Goal: Task Accomplishment & Management: Use online tool/utility

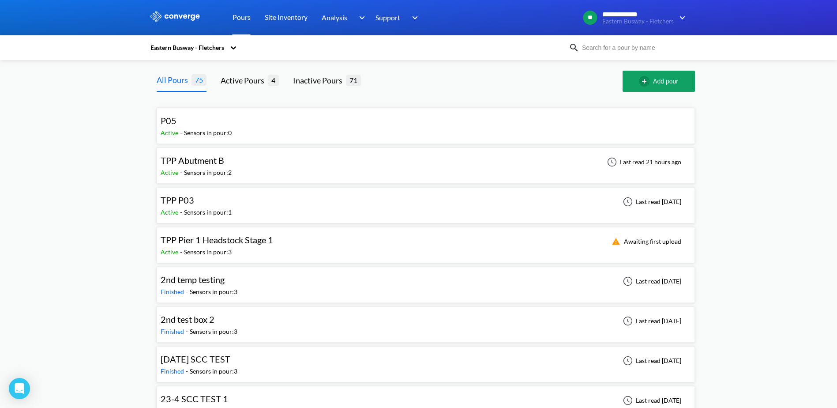
click at [210, 166] on div "TPP Abutment B" at bounding box center [193, 161] width 64 height 14
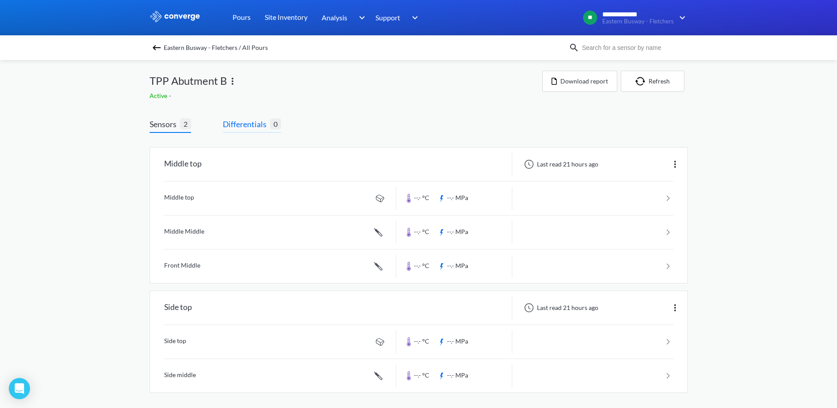
click at [239, 124] on span "Differentials" at bounding box center [246, 124] width 47 height 12
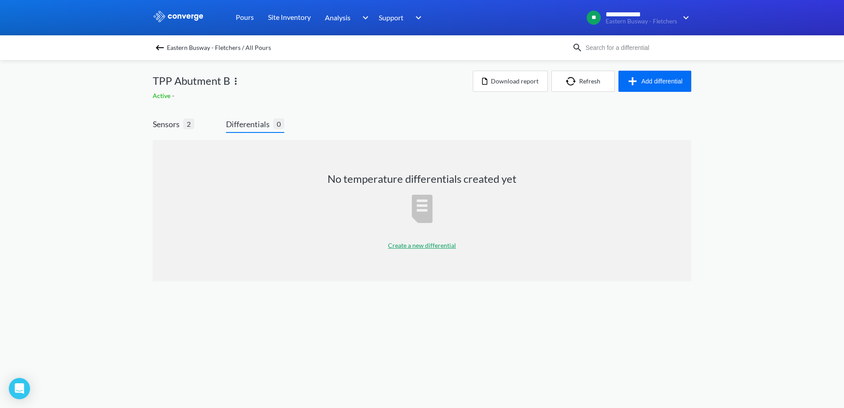
click at [424, 245] on p "Create a new differential" at bounding box center [422, 246] width 68 height 10
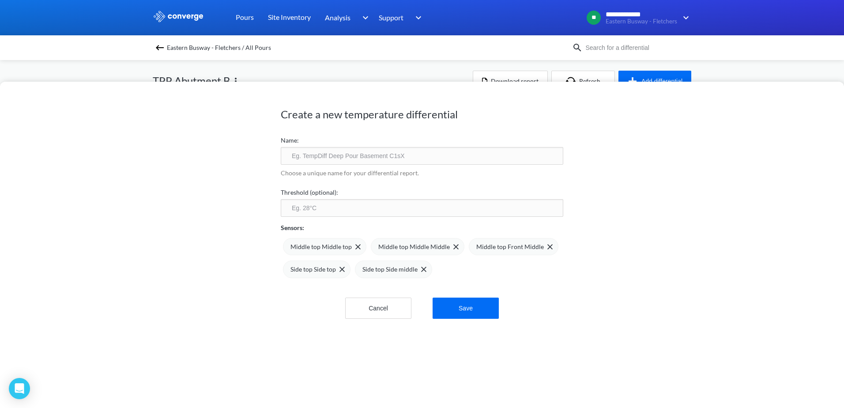
click at [314, 153] on input "text" at bounding box center [422, 156] width 282 height 18
click at [217, 161] on div "Create a new temperature differential Name: Choose a unique name for your diffe…" at bounding box center [422, 245] width 844 height 326
click at [312, 151] on input "text" at bounding box center [422, 156] width 282 height 18
type input "Differentials Abutment B Beam"
click at [477, 313] on button "Save" at bounding box center [466, 307] width 66 height 21
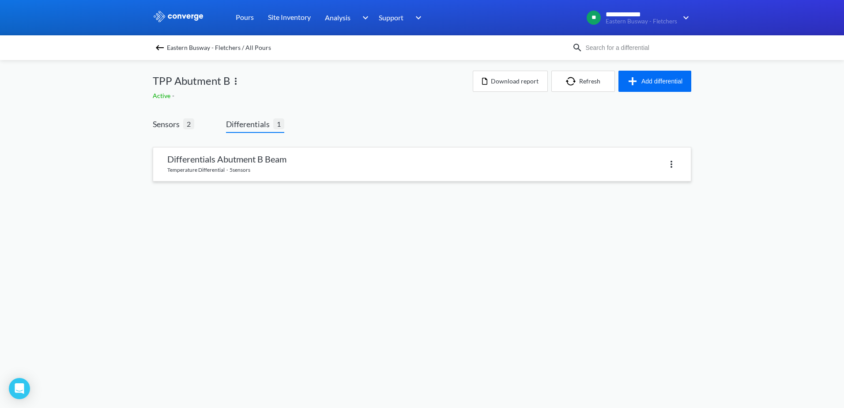
click at [272, 162] on link at bounding box center [422, 164] width 538 height 34
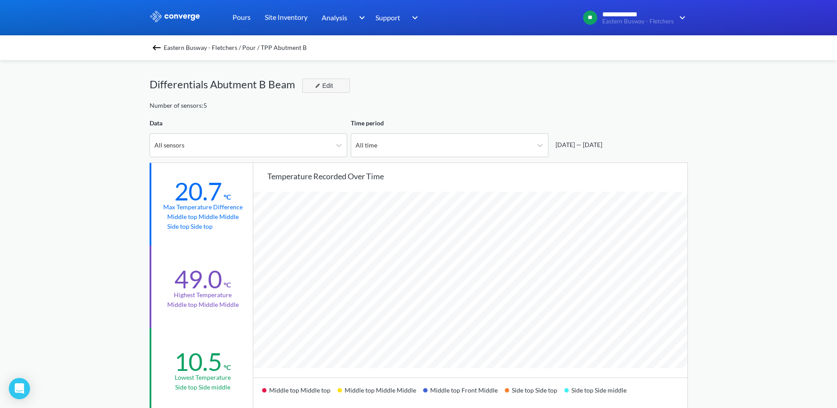
click at [331, 82] on div "Edit" at bounding box center [323, 85] width 23 height 11
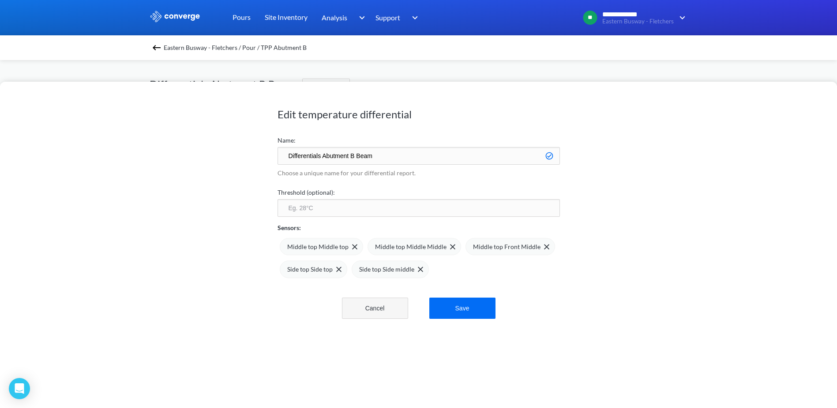
click at [384, 309] on button "Cancel" at bounding box center [375, 307] width 66 height 21
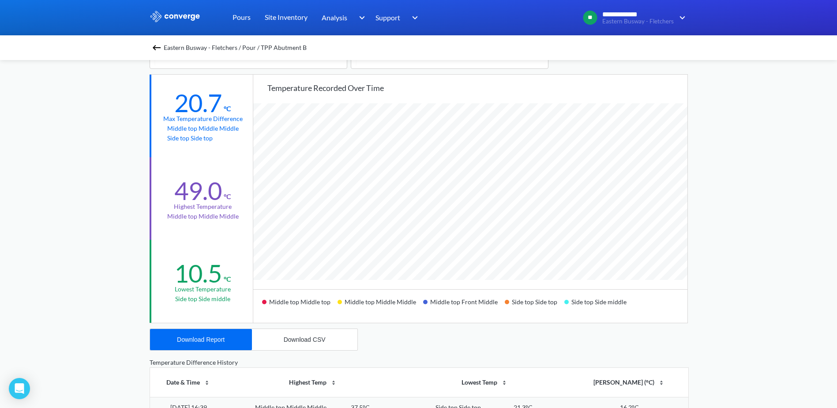
scroll to position [44, 0]
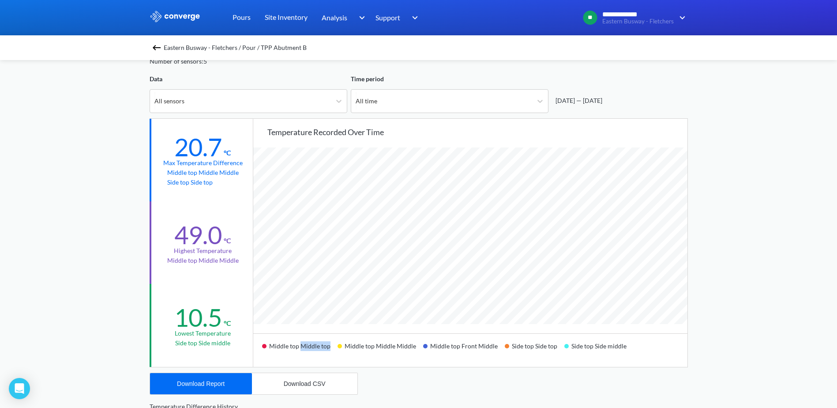
drag, startPoint x: 299, startPoint y: 344, endPoint x: 338, endPoint y: 344, distance: 38.4
click at [338, 344] on div "Middle top Middle top Middle top Middle Middle Middle top Front Middle Side top…" at bounding box center [470, 350] width 434 height 34
drag, startPoint x: 338, startPoint y: 344, endPoint x: 370, endPoint y: 348, distance: 32.9
click at [359, 346] on div "Middle top Middle Middle" at bounding box center [381, 349] width 86 height 21
drag, startPoint x: 567, startPoint y: 346, endPoint x: 586, endPoint y: 345, distance: 19.5
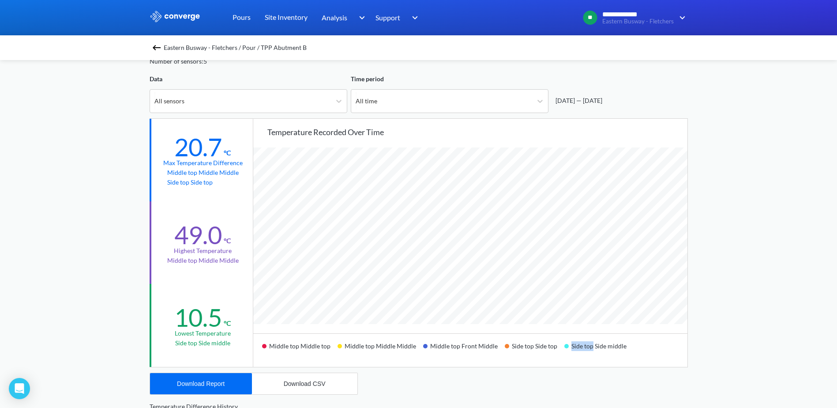
click at [586, 345] on div "Side top Side middle" at bounding box center [598, 349] width 69 height 21
drag, startPoint x: 586, startPoint y: 345, endPoint x: 574, endPoint y: 351, distance: 13.6
click at [574, 351] on div "Side top Side middle" at bounding box center [598, 349] width 69 height 21
click at [741, 137] on div "**********" at bounding box center [418, 326] width 837 height 740
click at [205, 389] on button "Download Report" at bounding box center [201, 383] width 102 height 21
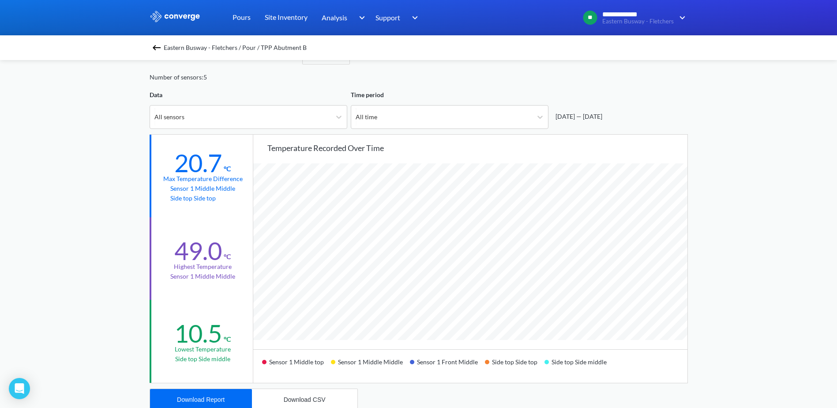
scroll to position [0, 0]
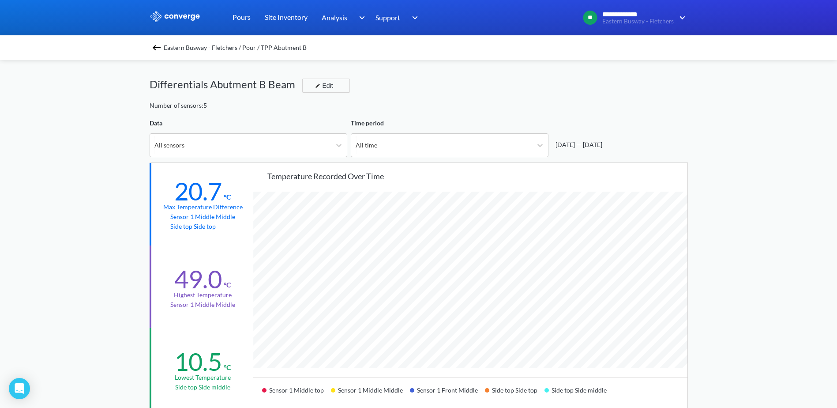
click at [162, 45] on img at bounding box center [156, 47] width 11 height 11
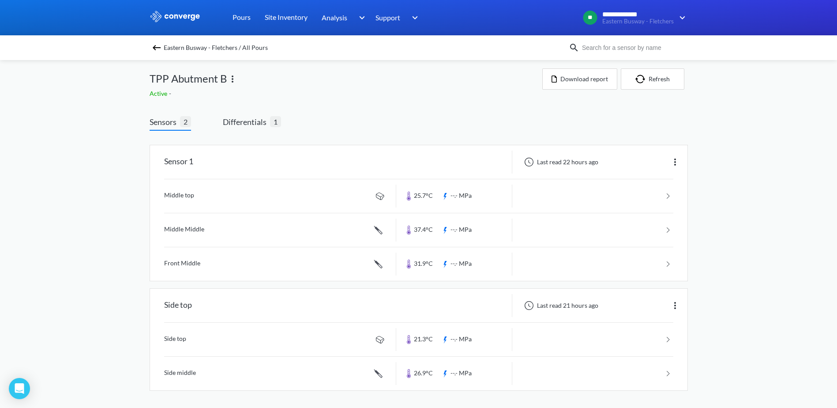
scroll to position [3, 0]
click at [316, 154] on div "Sensor 1" at bounding box center [273, 161] width 246 height 23
click at [669, 194] on link at bounding box center [418, 196] width 509 height 34
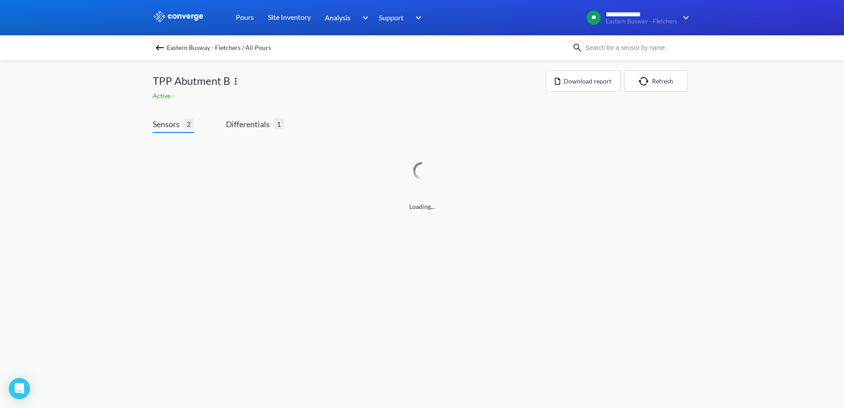
drag, startPoint x: 114, startPoint y: 132, endPoint x: 67, endPoint y: 125, distance: 48.2
click at [67, 125] on div "**********" at bounding box center [422, 114] width 844 height 229
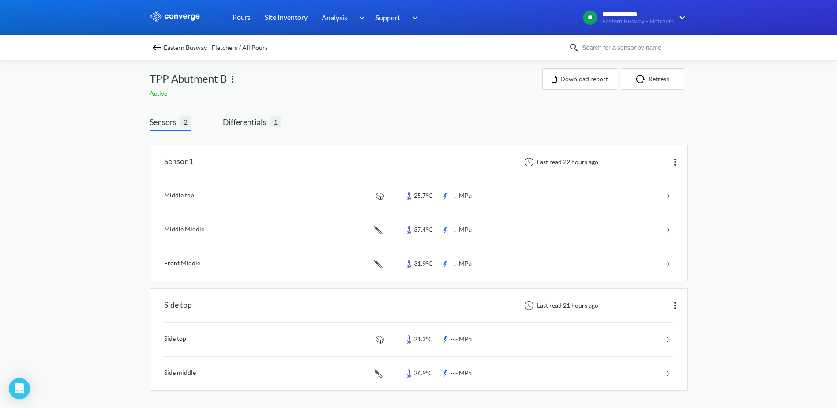
scroll to position [3, 0]
click at [677, 160] on img at bounding box center [675, 161] width 11 height 11
click at [659, 160] on div "Edit" at bounding box center [652, 161] width 56 height 17
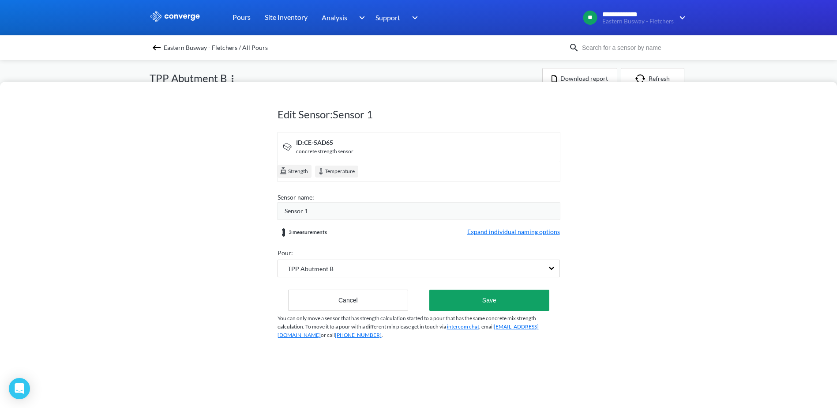
click at [526, 233] on span "Expand individual naming options" at bounding box center [513, 232] width 93 height 11
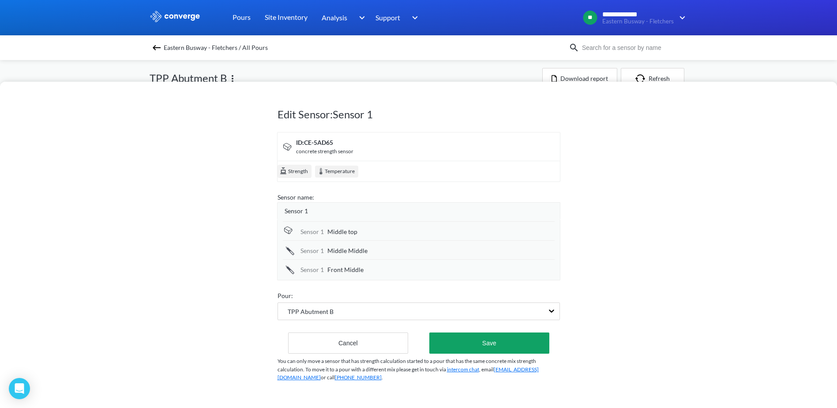
click at [336, 233] on span "Middle top" at bounding box center [342, 232] width 30 height 10
drag, startPoint x: 336, startPoint y: 233, endPoint x: 263, endPoint y: 230, distance: 72.9
click at [263, 230] on div "Edit Sensor: Sensor 1 ID: CE-5AD65 concrete strength sensor Strength Temperatur…" at bounding box center [418, 245] width 837 height 326
click at [331, 344] on button "Cancel" at bounding box center [348, 342] width 120 height 21
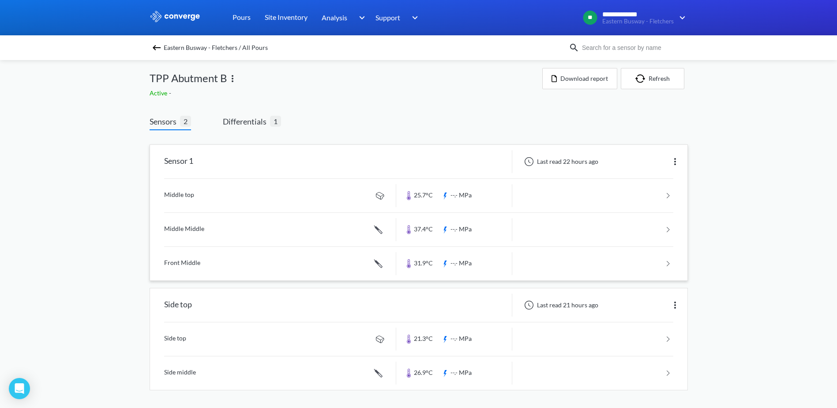
click at [486, 142] on div "Sensor 1 Last read 22 hours ago Middle top 25.7°C --.- MPa Middle Middle 37.4°C…" at bounding box center [419, 263] width 538 height 253
drag, startPoint x: 482, startPoint y: 137, endPoint x: 424, endPoint y: 138, distance: 58.7
click at [424, 138] on div "Sensor 1 Last read 22 hours ago Middle top 25.7°C --.- MPa Middle Middle 37.4°C…" at bounding box center [419, 263] width 538 height 253
